Goal: Find specific page/section: Find specific page/section

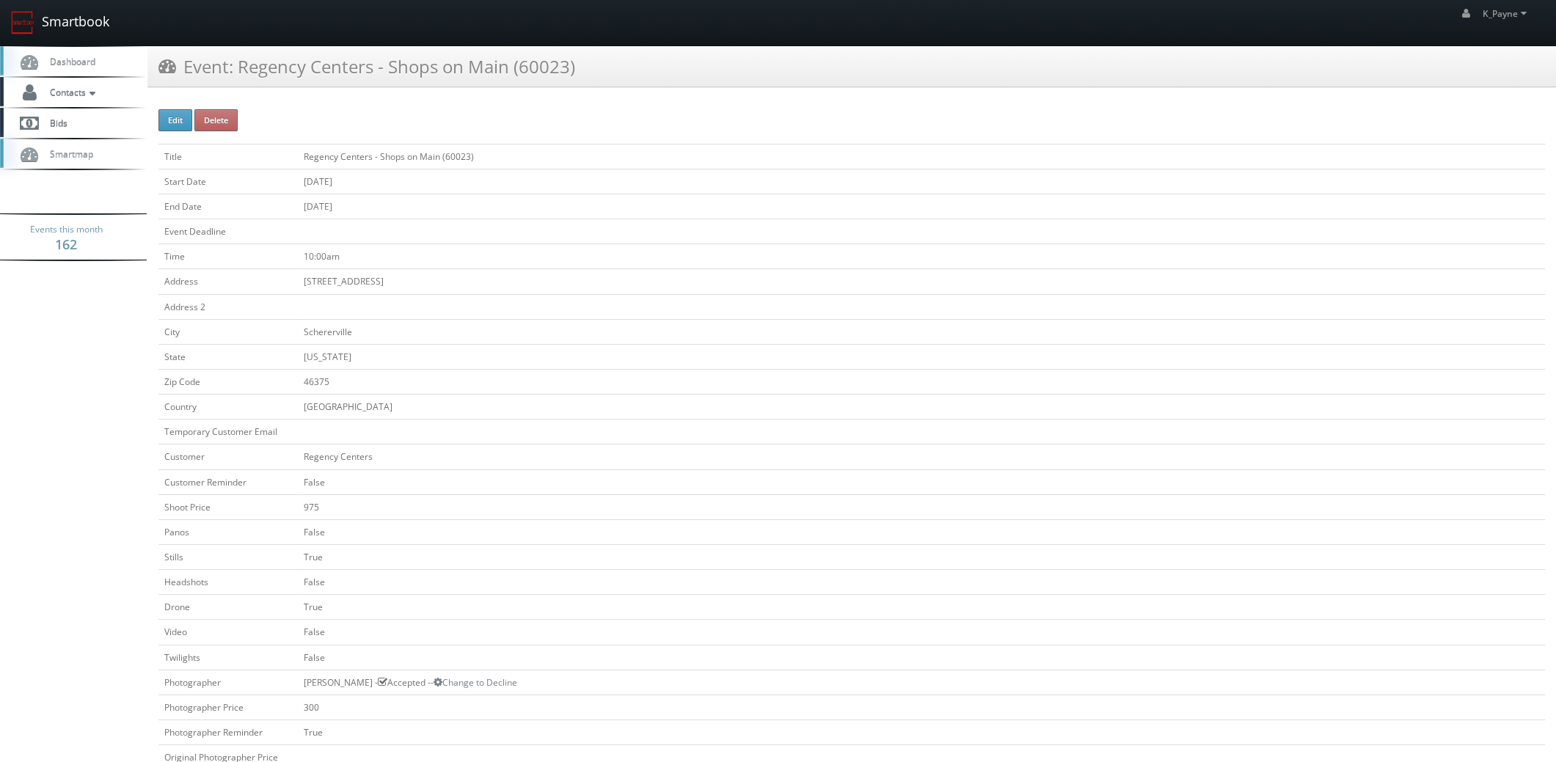
click at [65, 21] on link "Smartbook" at bounding box center [60, 22] width 120 height 45
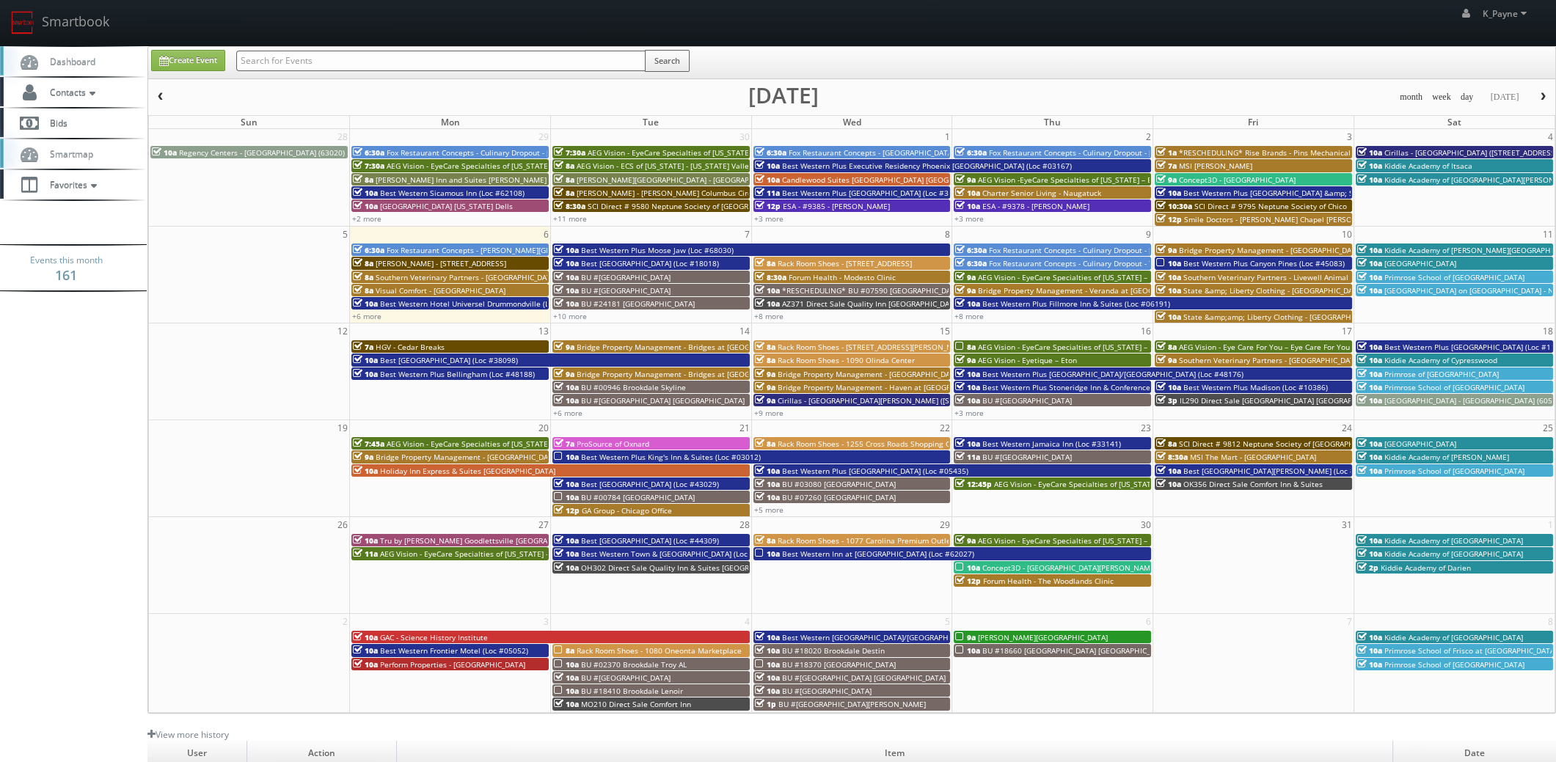
click at [331, 69] on input "text" at bounding box center [440, 61] width 409 height 21
type input "007669"
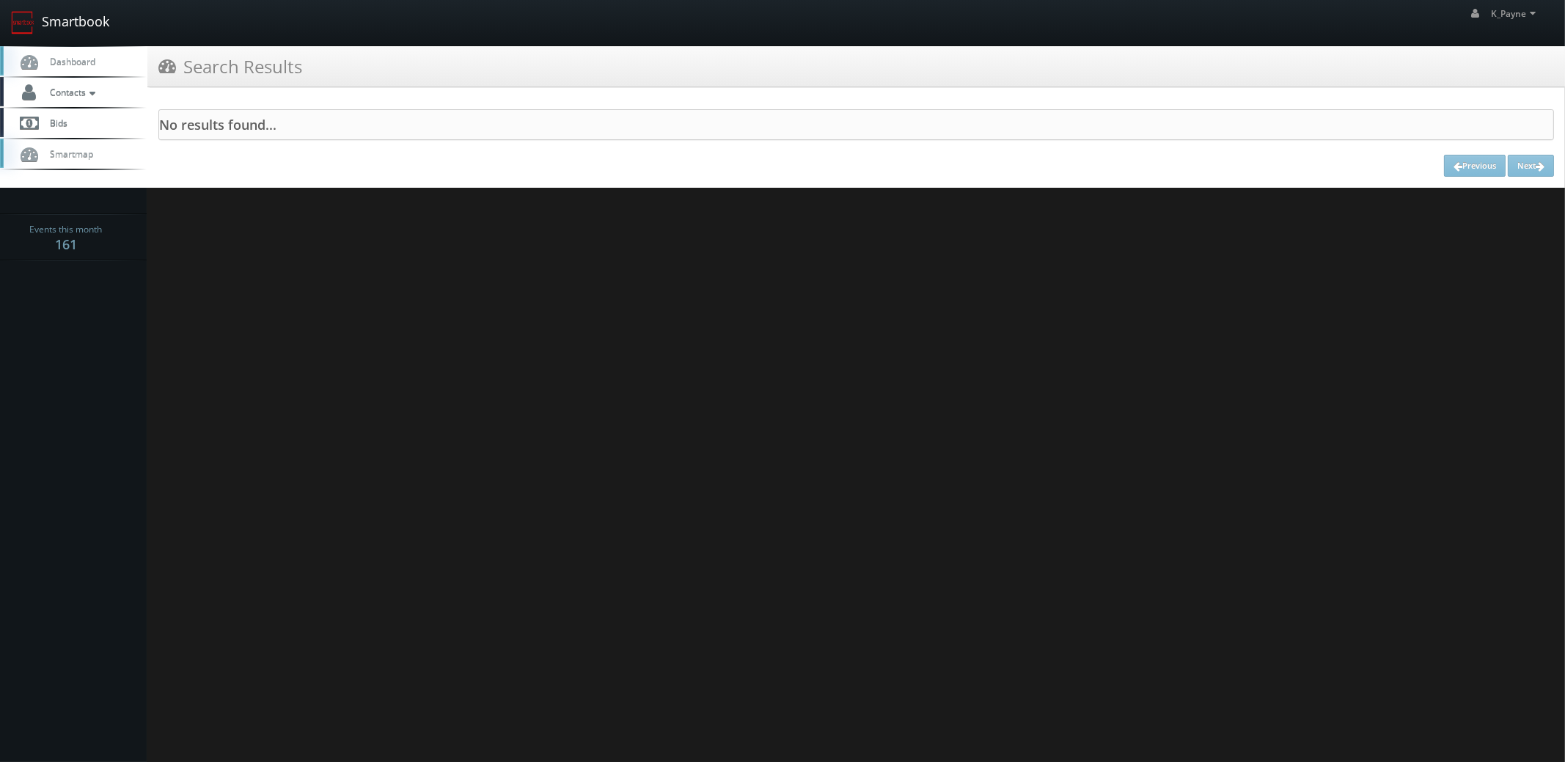
click at [83, 26] on link "Smartbook" at bounding box center [60, 22] width 120 height 45
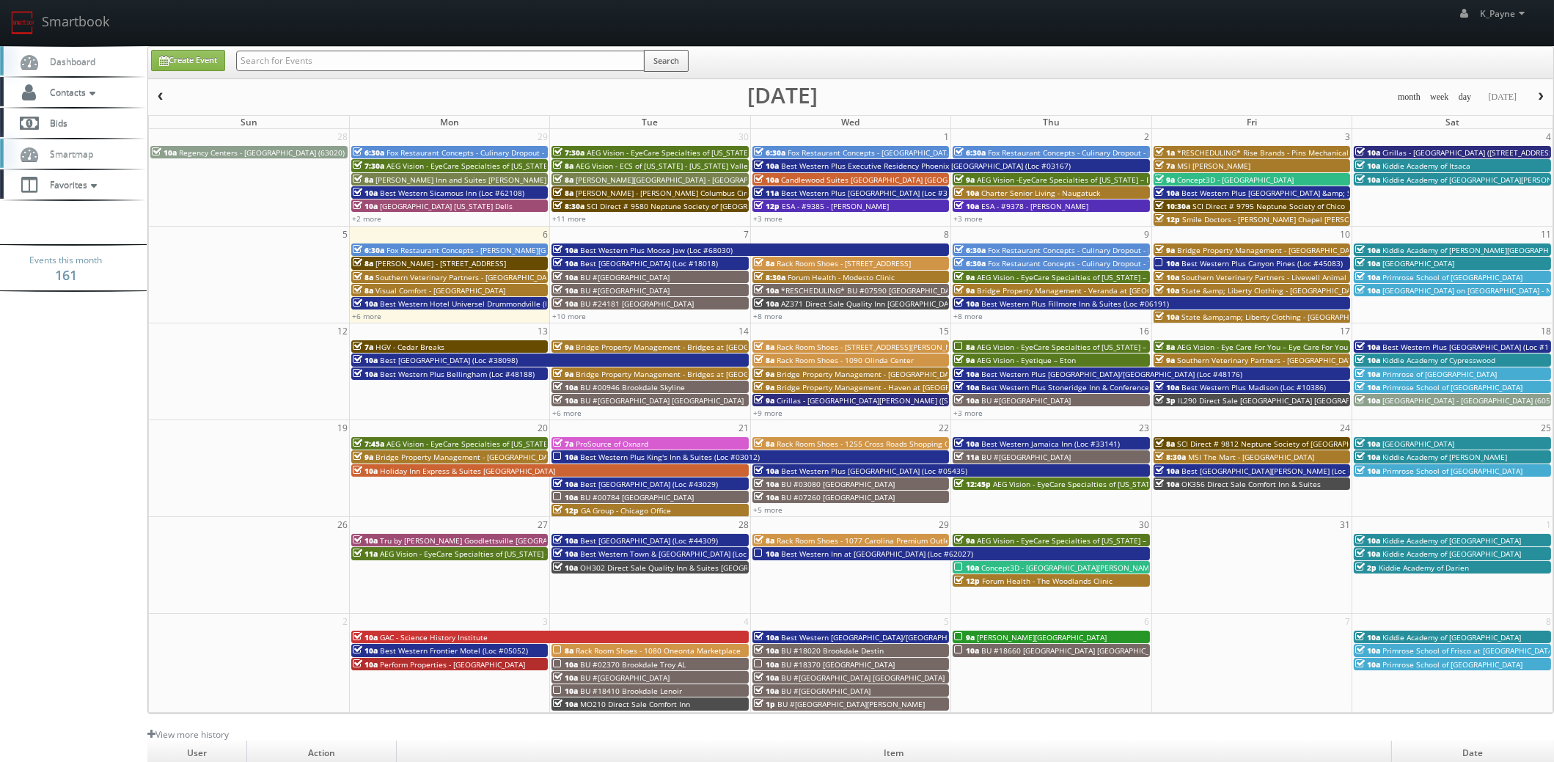
click at [357, 54] on input "text" at bounding box center [440, 61] width 409 height 21
type input "00769"
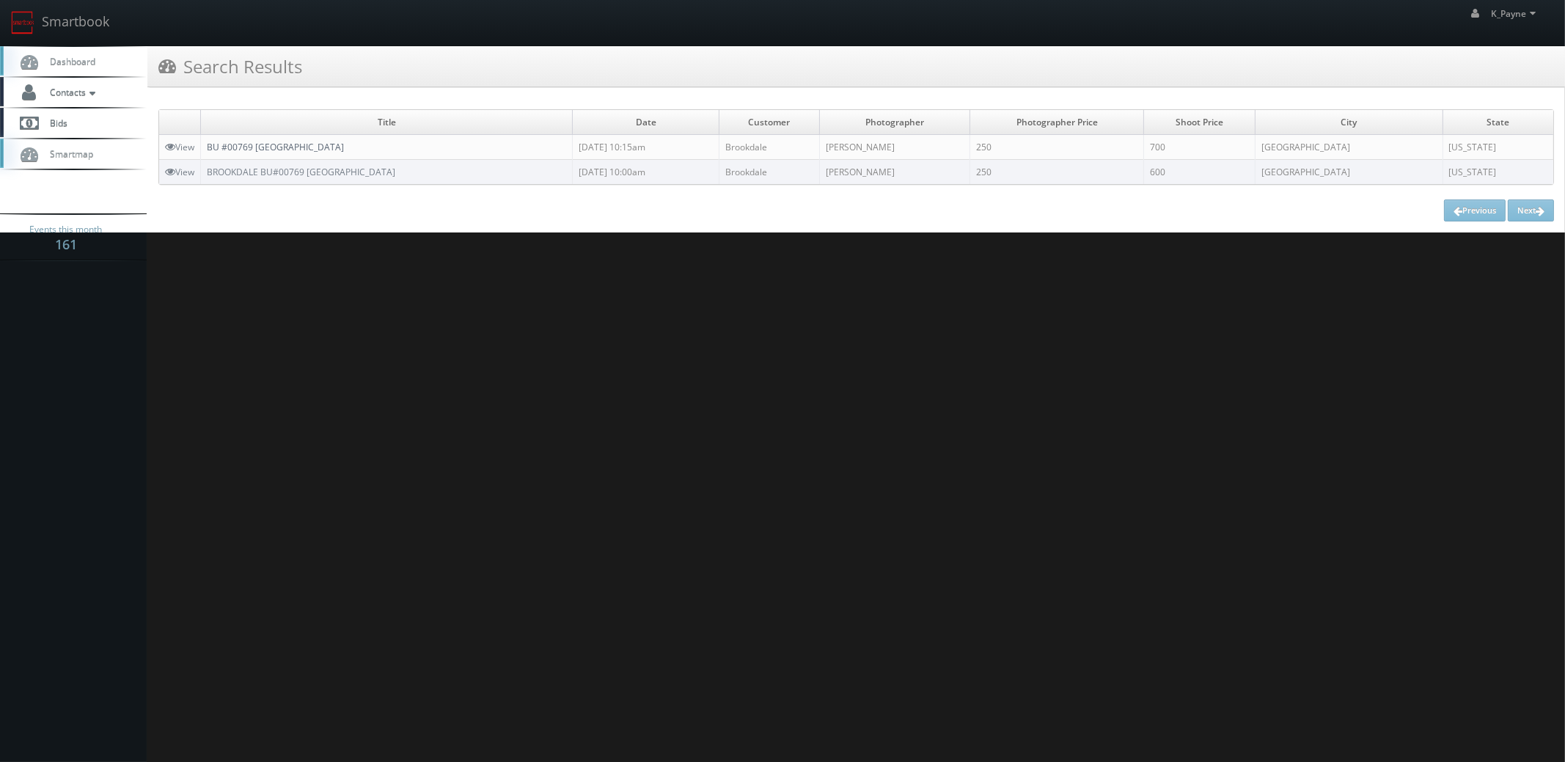
click at [323, 152] on link "BU #00769 [GEOGRAPHIC_DATA]" at bounding box center [275, 147] width 137 height 12
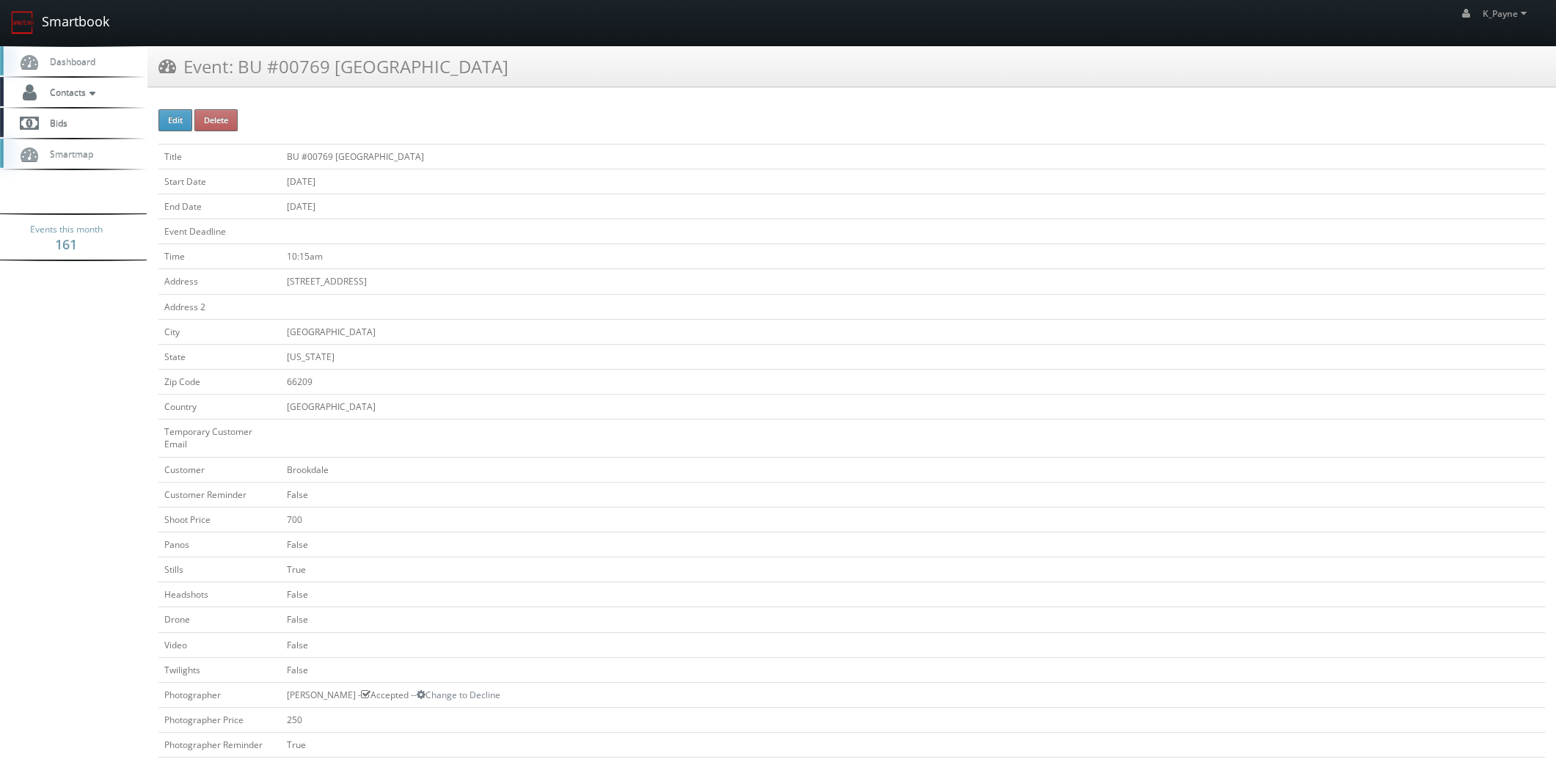
click at [80, 28] on link "Smartbook" at bounding box center [60, 22] width 120 height 45
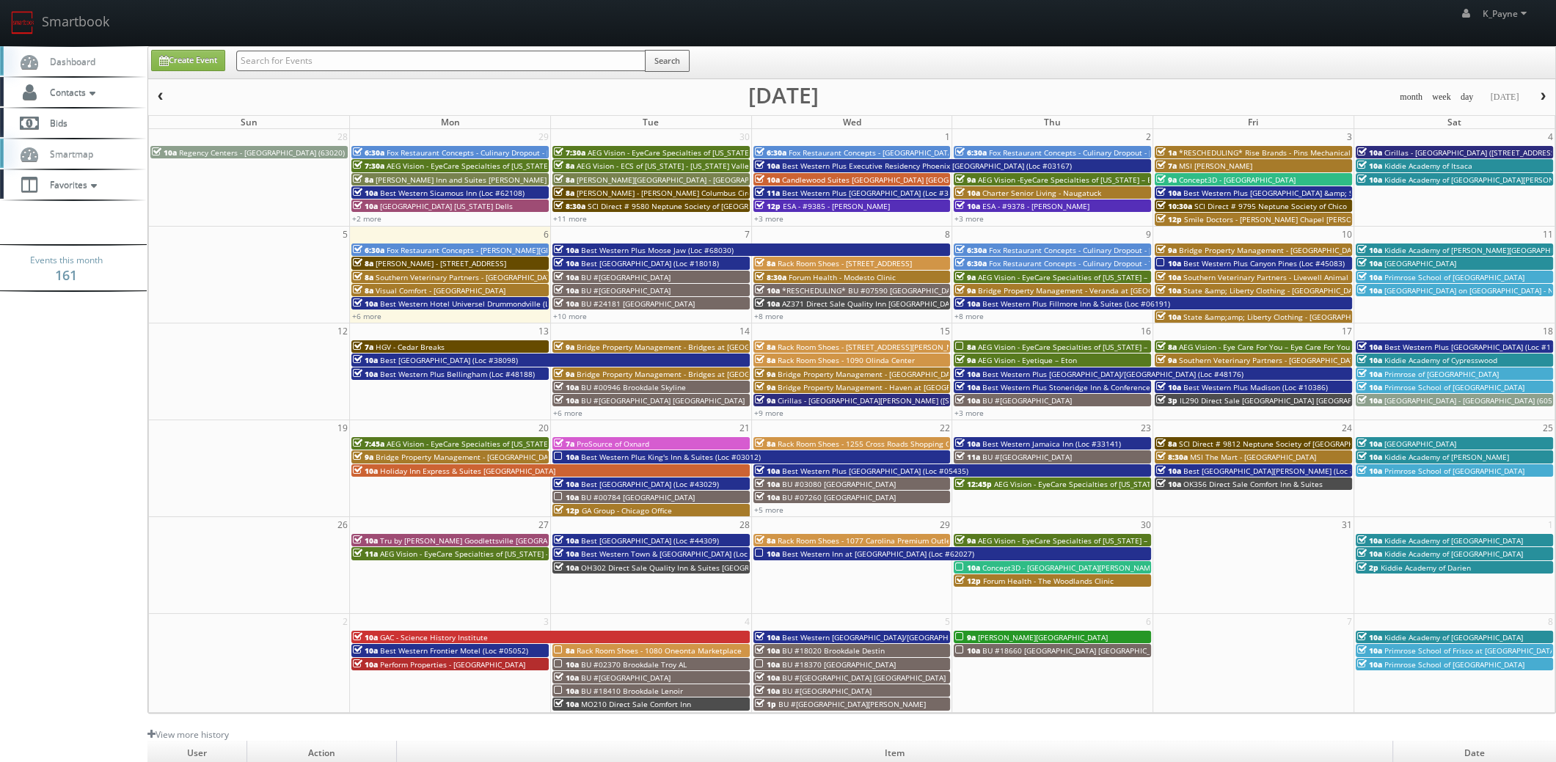
click at [281, 57] on input "text" at bounding box center [440, 61] width 409 height 21
type input "augusta"
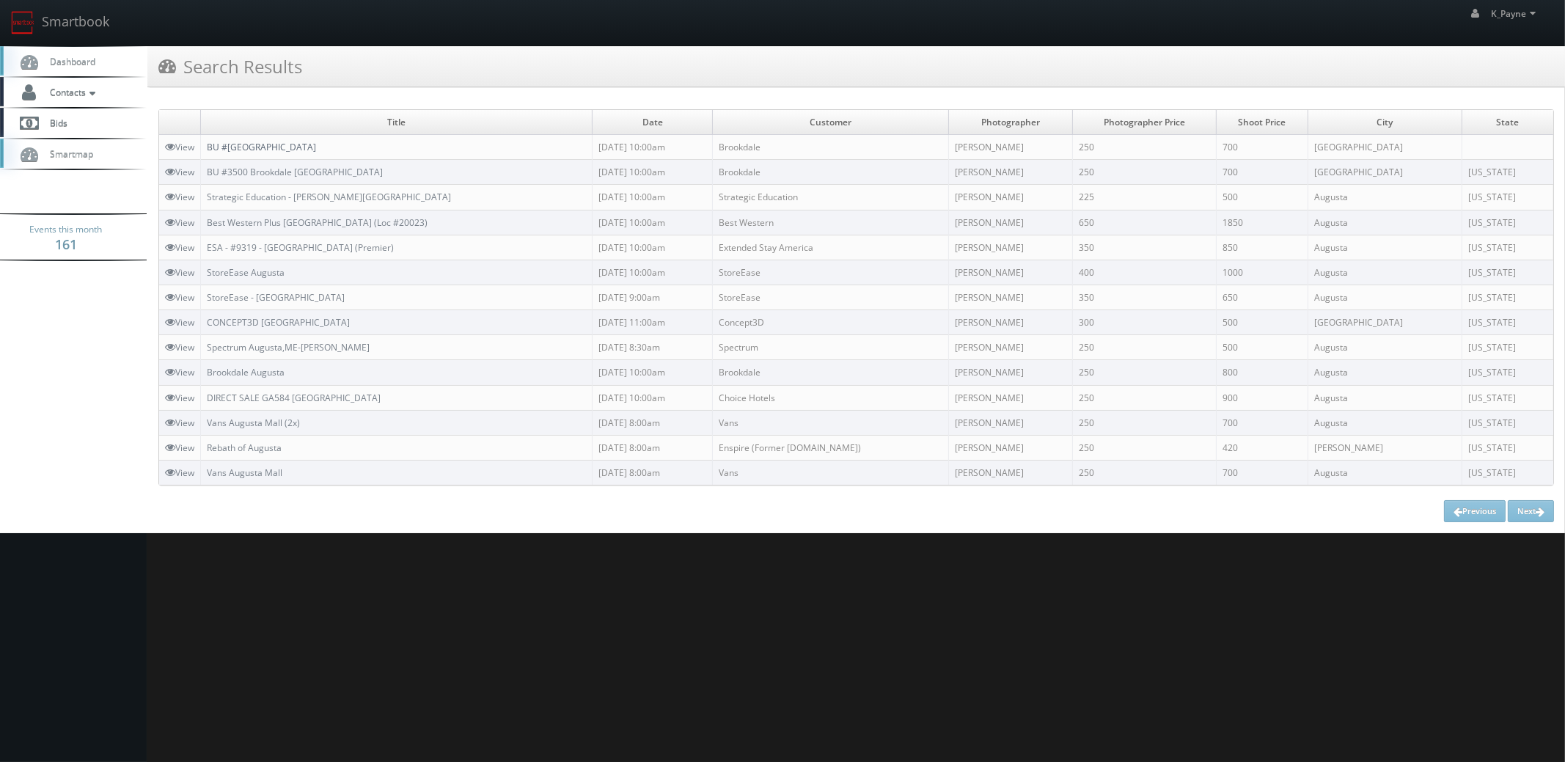
click at [316, 147] on link "BU #03500 Brookdale North Augusta" at bounding box center [261, 147] width 109 height 12
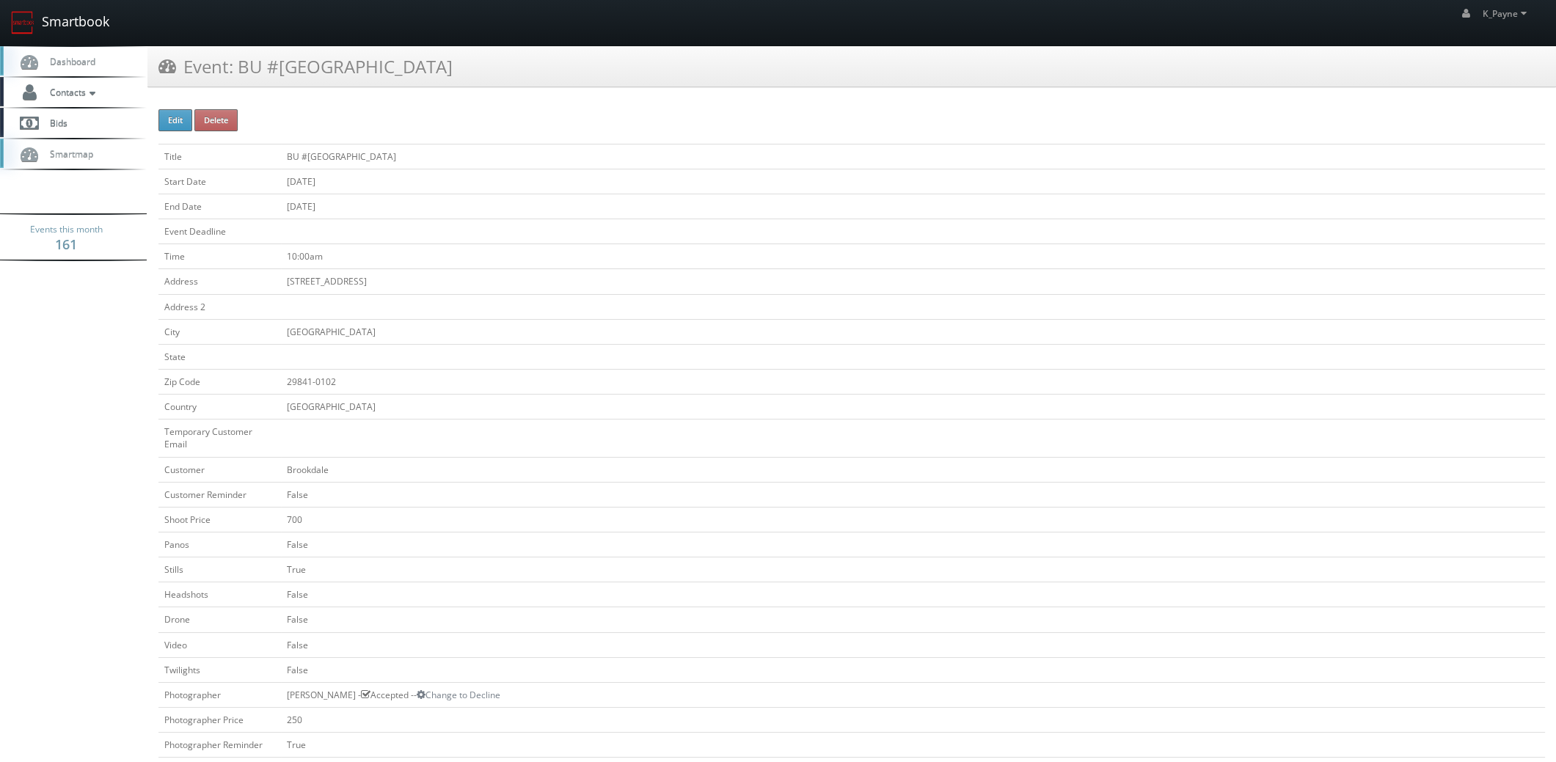
click at [51, 21] on link "Smartbook" at bounding box center [60, 22] width 120 height 45
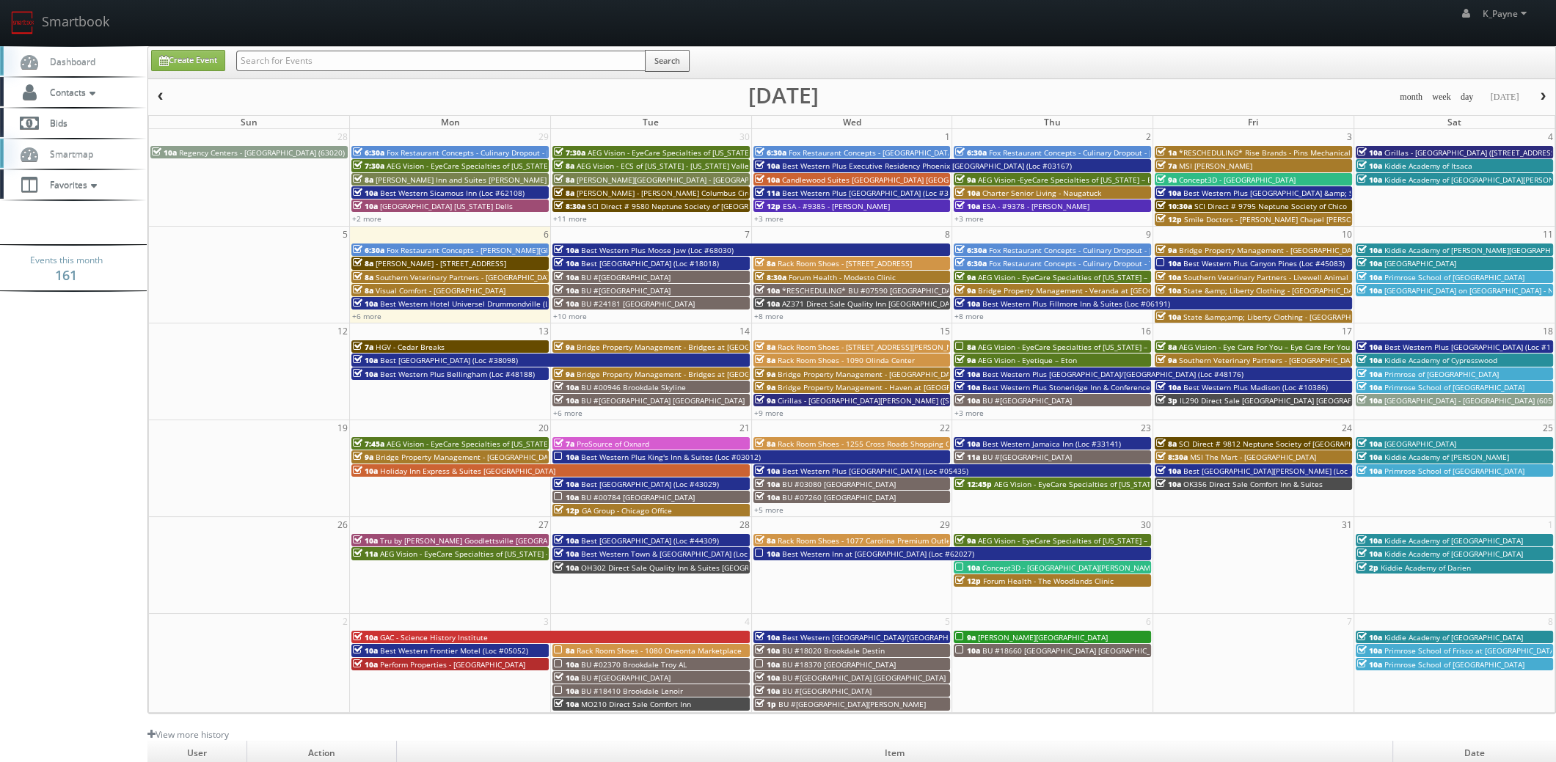
click at [286, 61] on input "text" at bounding box center [440, 61] width 409 height 21
type input "brookfield"
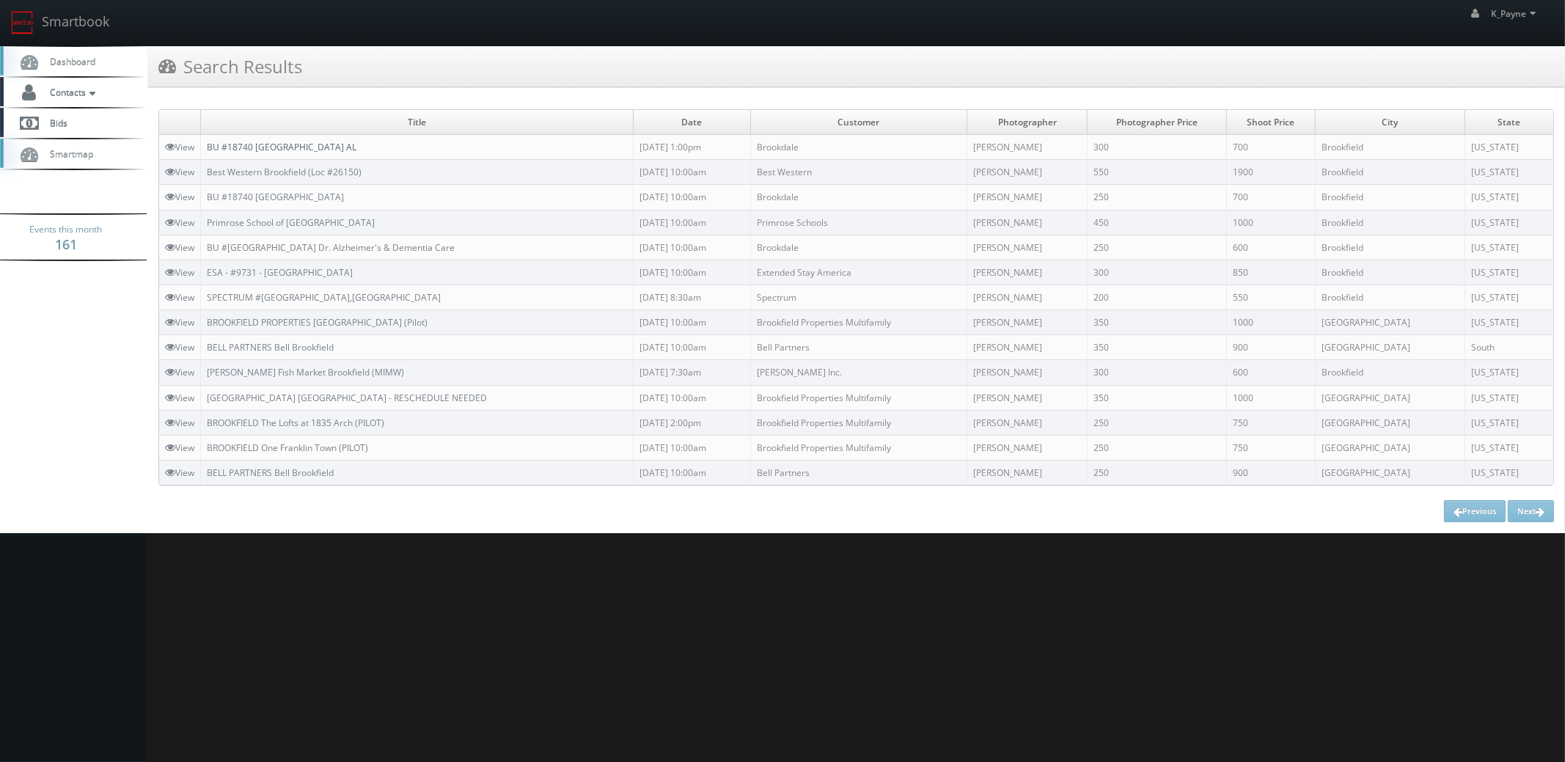
click at [332, 150] on link "BU #18740 [GEOGRAPHIC_DATA] AL" at bounding box center [282, 147] width 150 height 12
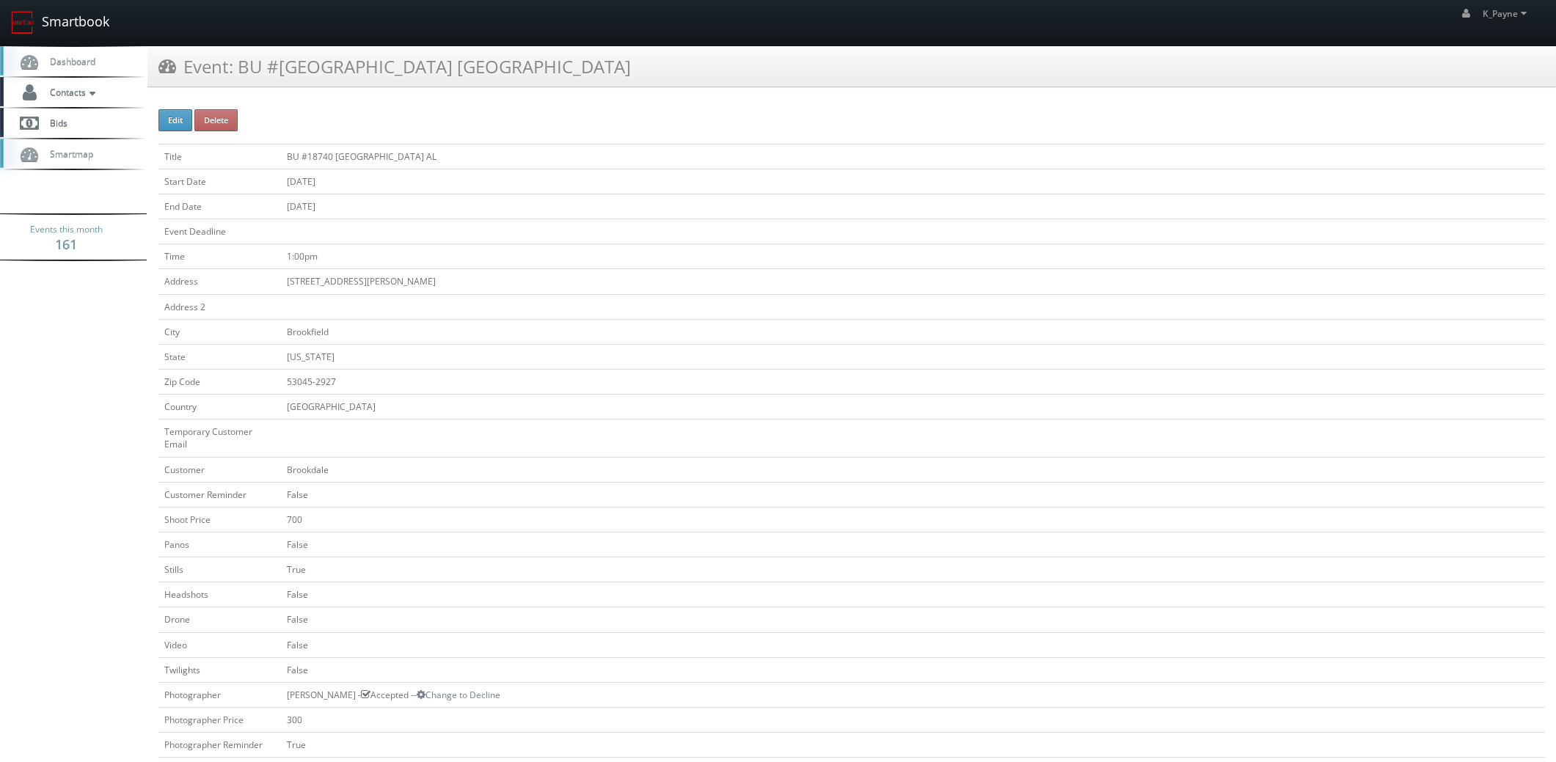
click at [86, 18] on link "Smartbook" at bounding box center [60, 22] width 120 height 45
click at [73, 26] on link "Smartbook" at bounding box center [60, 22] width 120 height 45
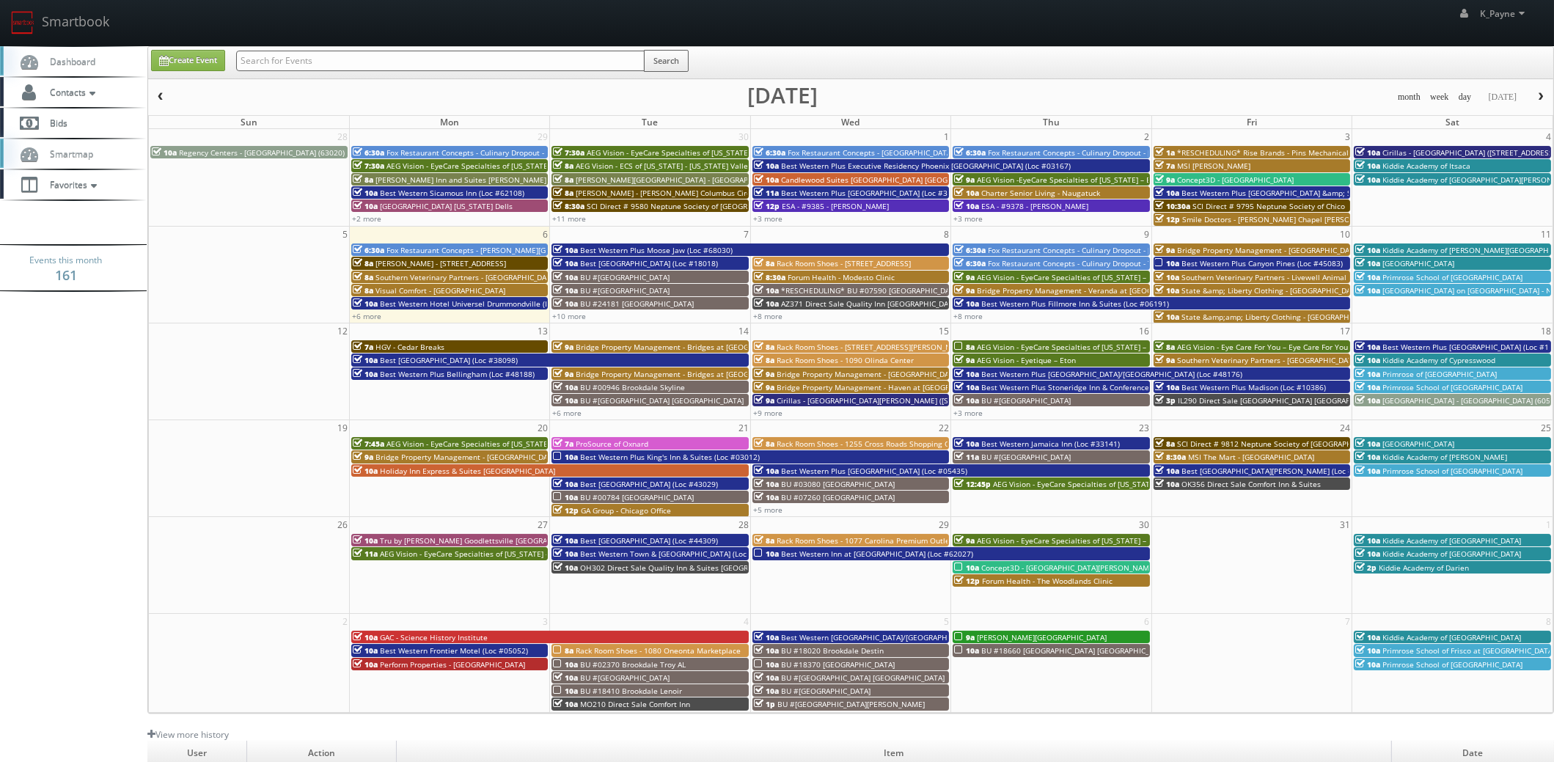
click at [340, 59] on input "text" at bounding box center [440, 61] width 409 height 21
type input "50153"
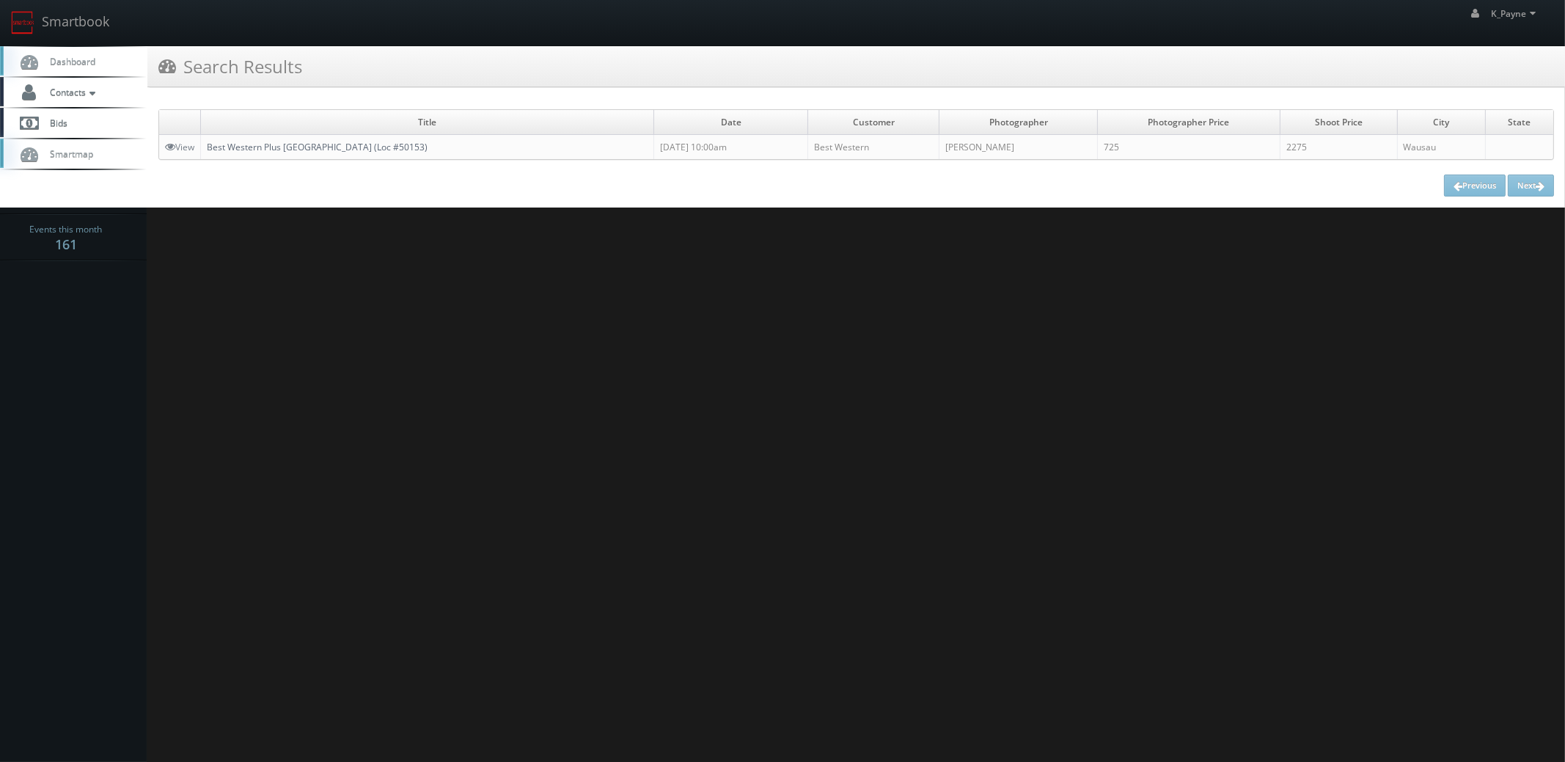
click at [382, 150] on link "Best Western Plus [GEOGRAPHIC_DATA] (Loc #50153)" at bounding box center [317, 147] width 221 height 12
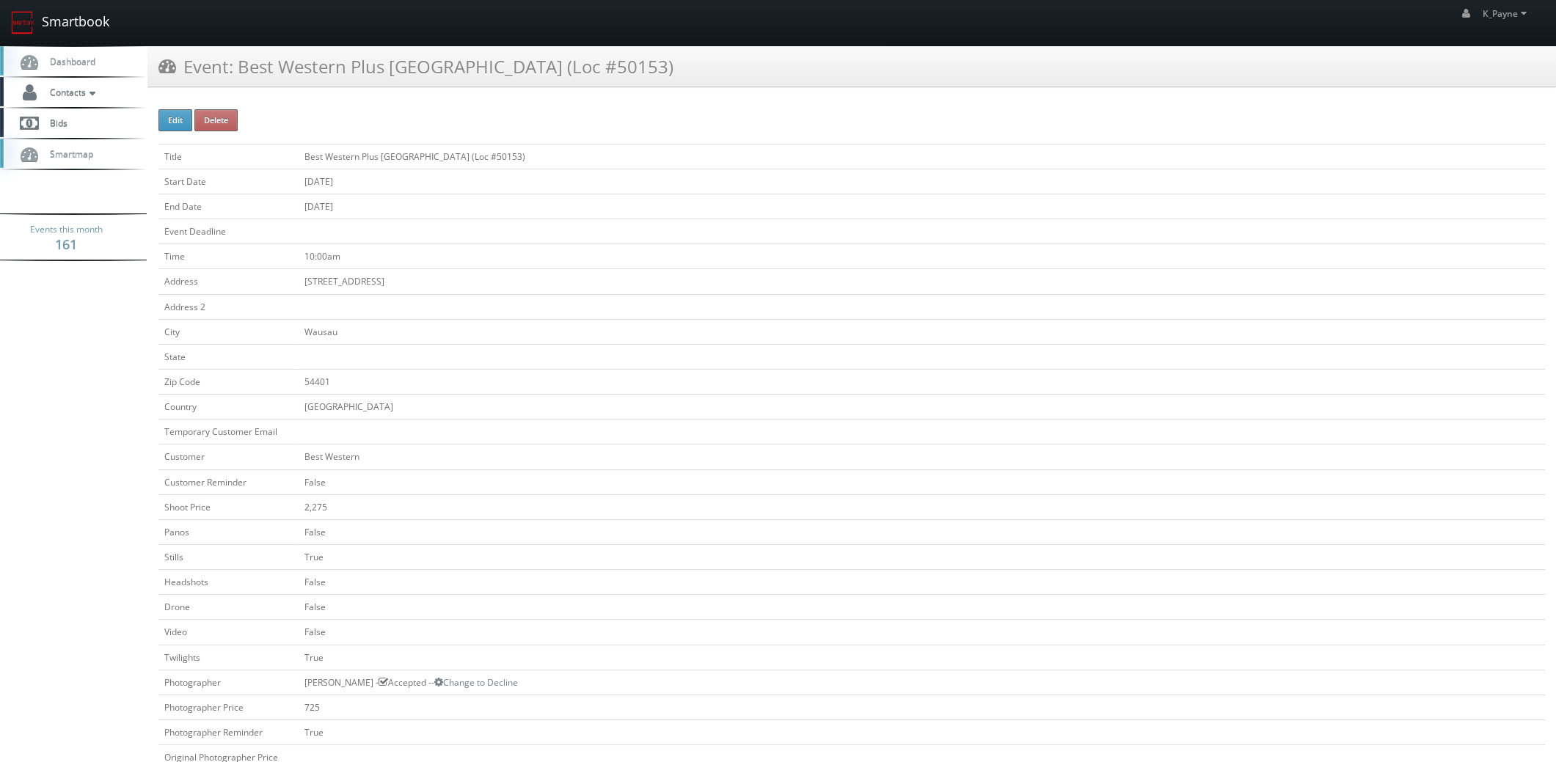
click at [61, 15] on link "Smartbook" at bounding box center [60, 22] width 120 height 45
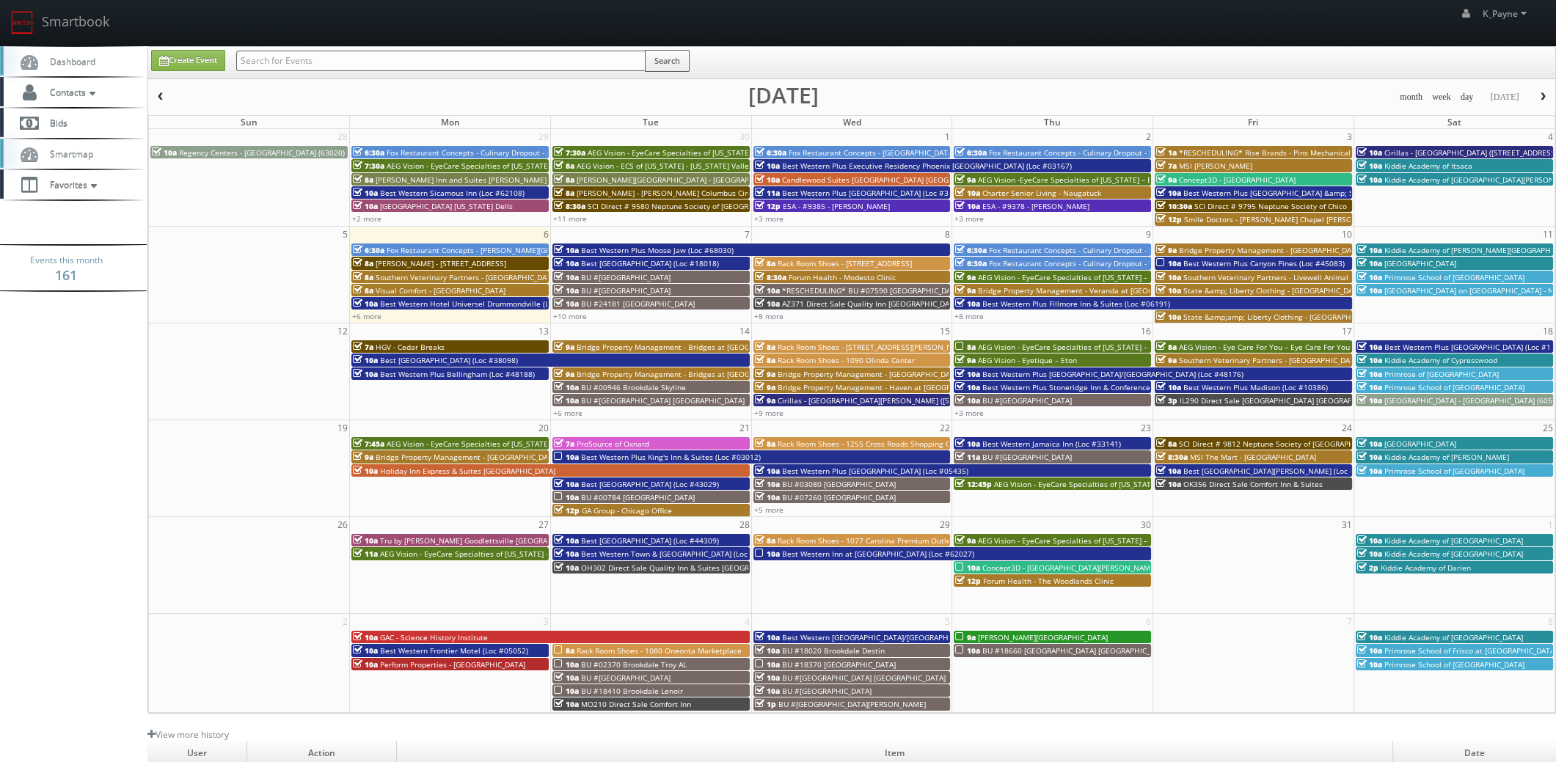
click at [312, 64] on input "text" at bounding box center [440, 61] width 409 height 21
type input "albany"
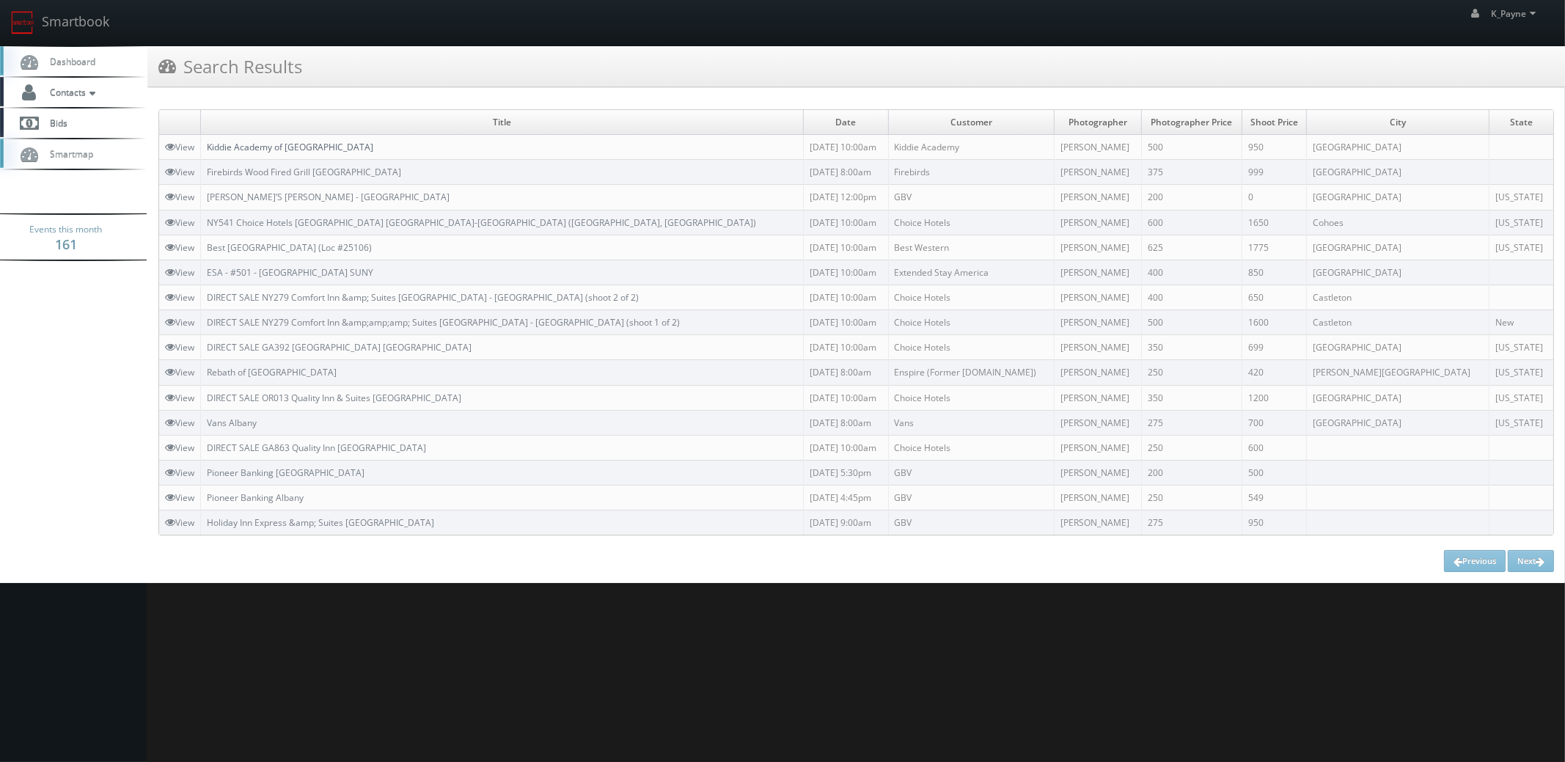
click at [286, 142] on link "Kiddie Academy of [GEOGRAPHIC_DATA]" at bounding box center [290, 147] width 167 height 12
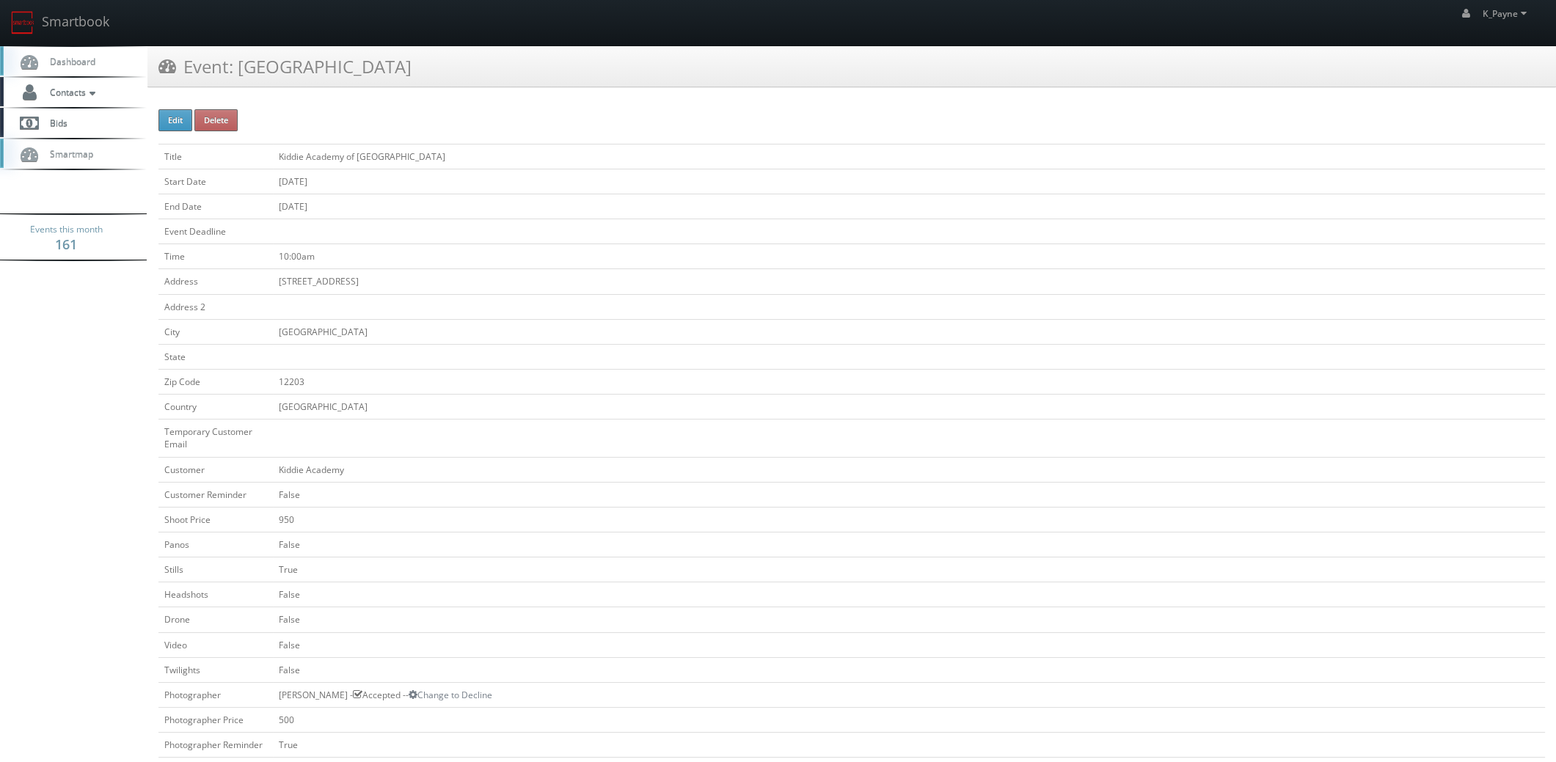
click at [538, 412] on td "[GEOGRAPHIC_DATA]" at bounding box center [909, 407] width 1272 height 25
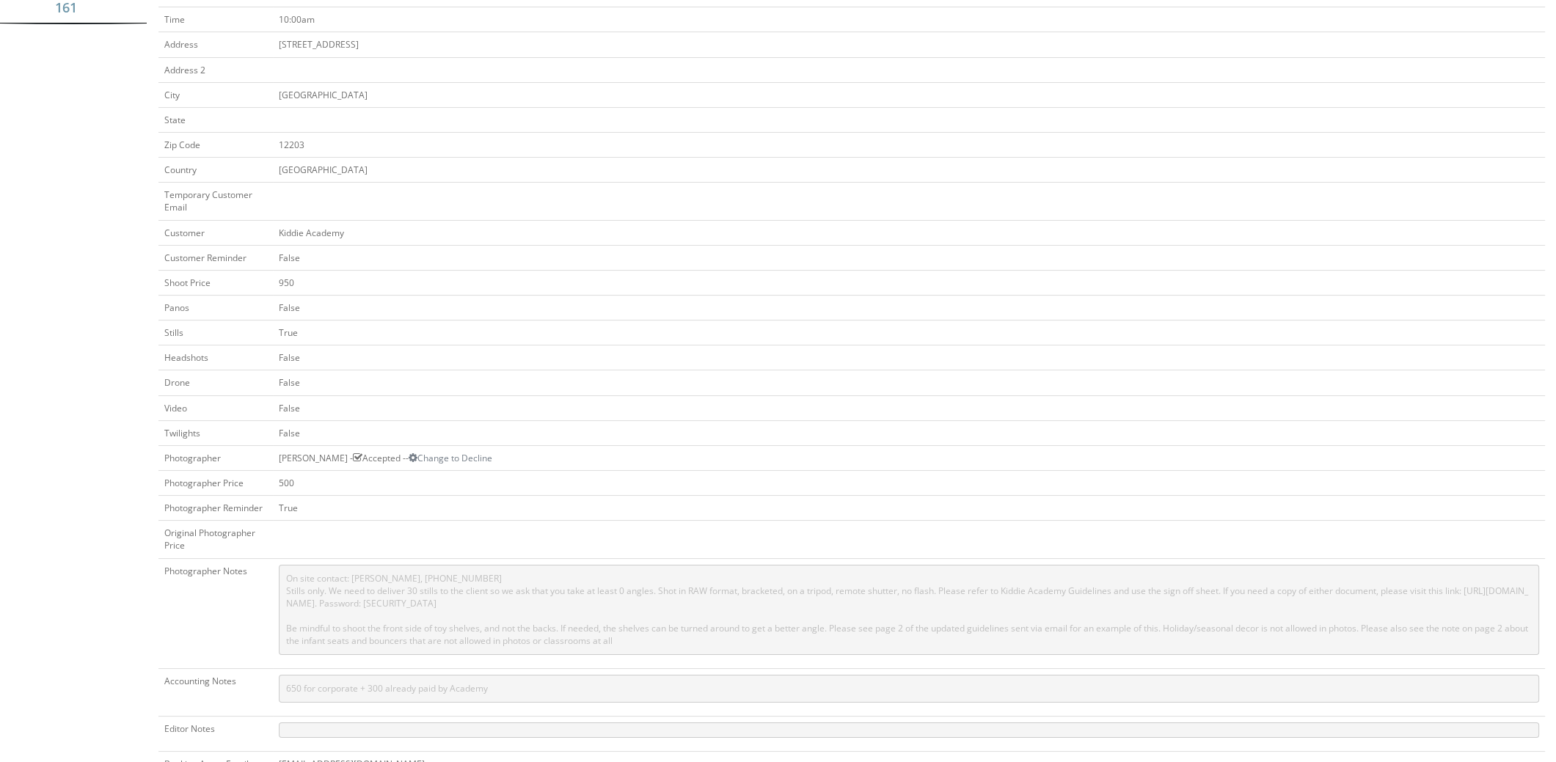
scroll to position [440, 0]
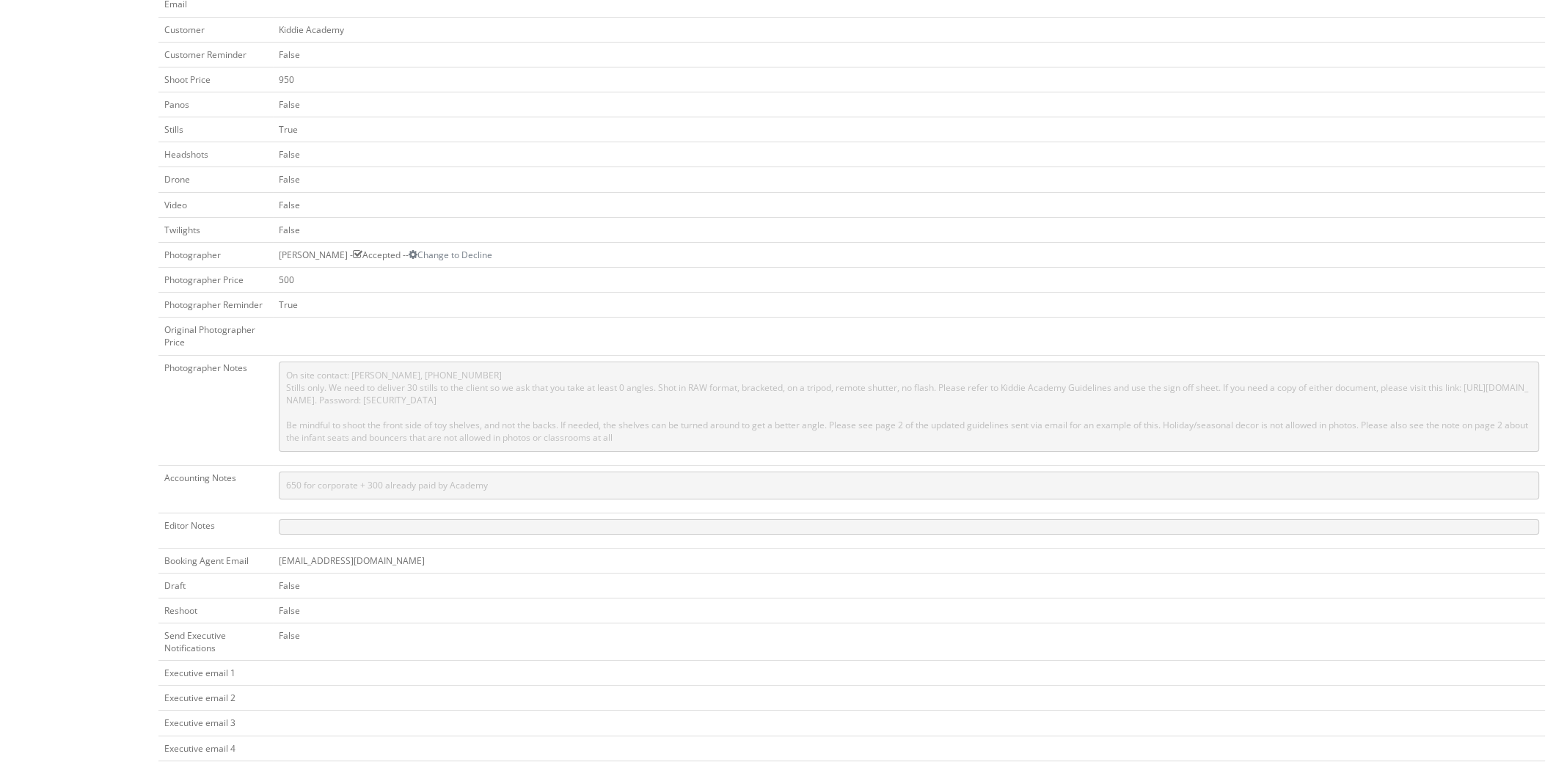
drag, startPoint x: 1301, startPoint y: 233, endPoint x: 1188, endPoint y: 223, distance: 112.7
click at [1301, 233] on td "False" at bounding box center [909, 229] width 1272 height 25
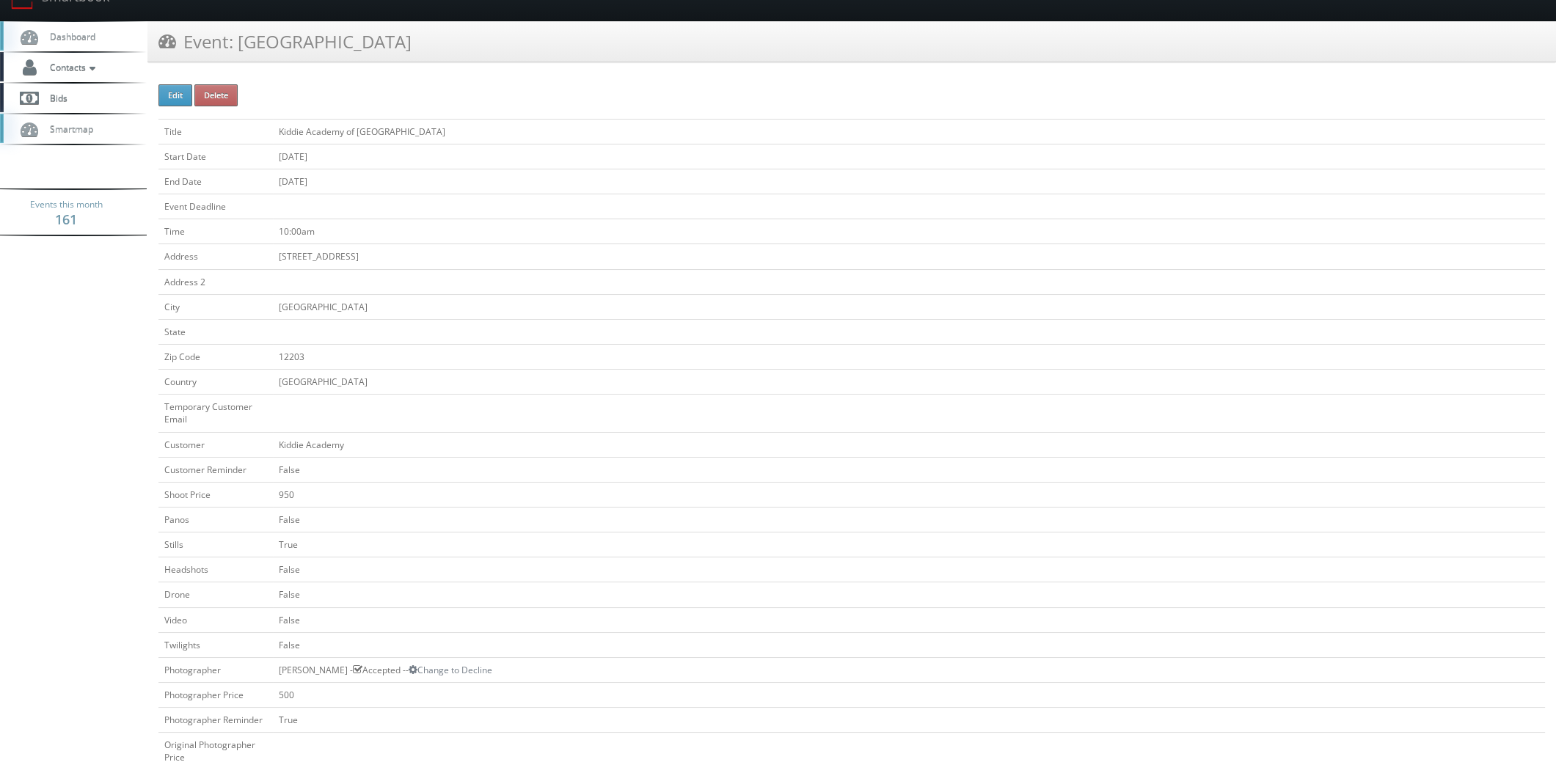
scroll to position [0, 0]
